Goal: Go to known website: Go to known website

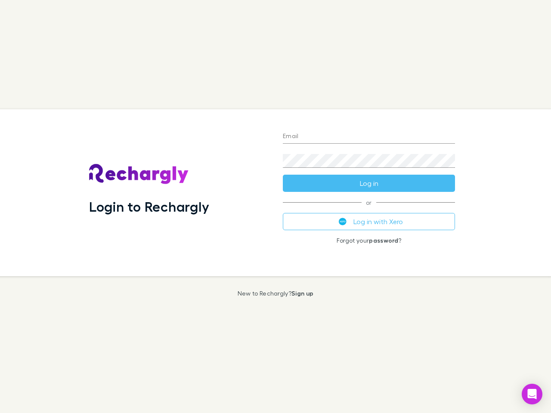
click at [275, 207] on div "Login to Rechargly" at bounding box center [179, 192] width 194 height 167
click at [369, 137] on input "Email" at bounding box center [369, 137] width 172 height 14
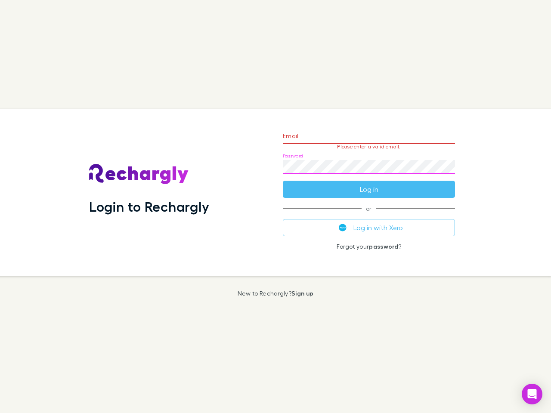
click at [369, 183] on form "Email Please enter a valid email. Password Log in" at bounding box center [369, 160] width 172 height 75
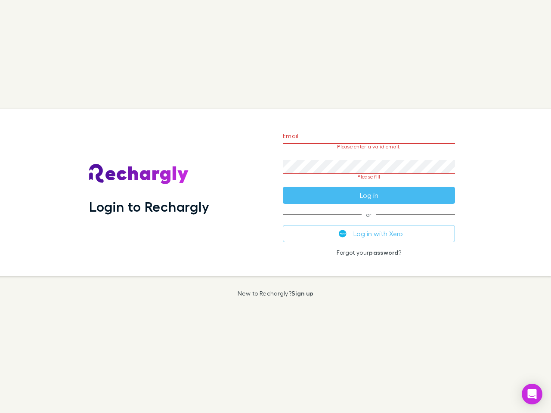
click at [369, 222] on div "Email Please enter a valid email. Password Please fill Log in or Log in with Xe…" at bounding box center [369, 192] width 186 height 167
click at [532, 394] on icon "Open Intercom Messenger" at bounding box center [531, 394] width 9 height 10
